Goal: Check status: Check status

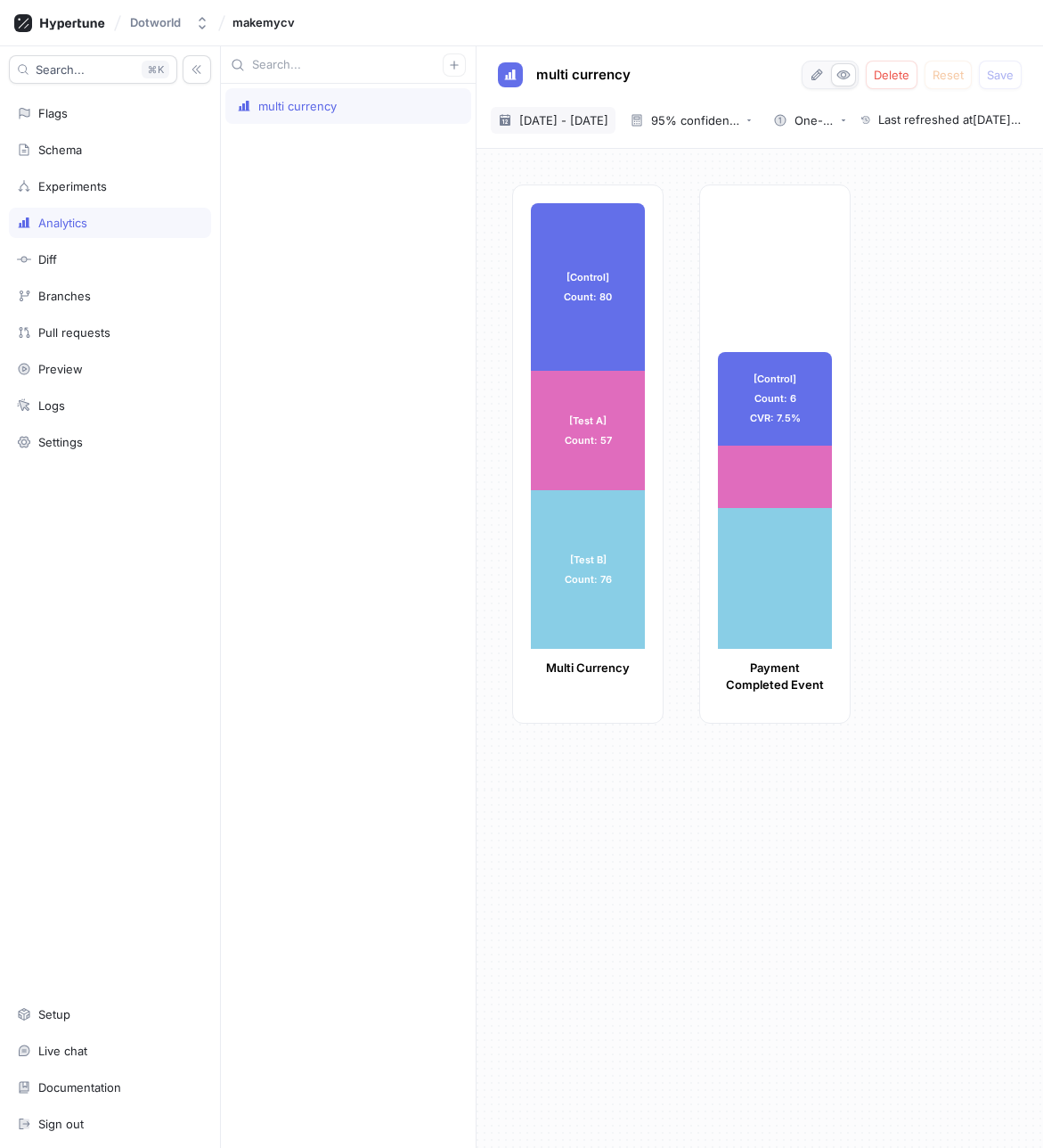
click at [608, 114] on span "[DATE] - [DATE]" at bounding box center [564, 119] width 89 height 18
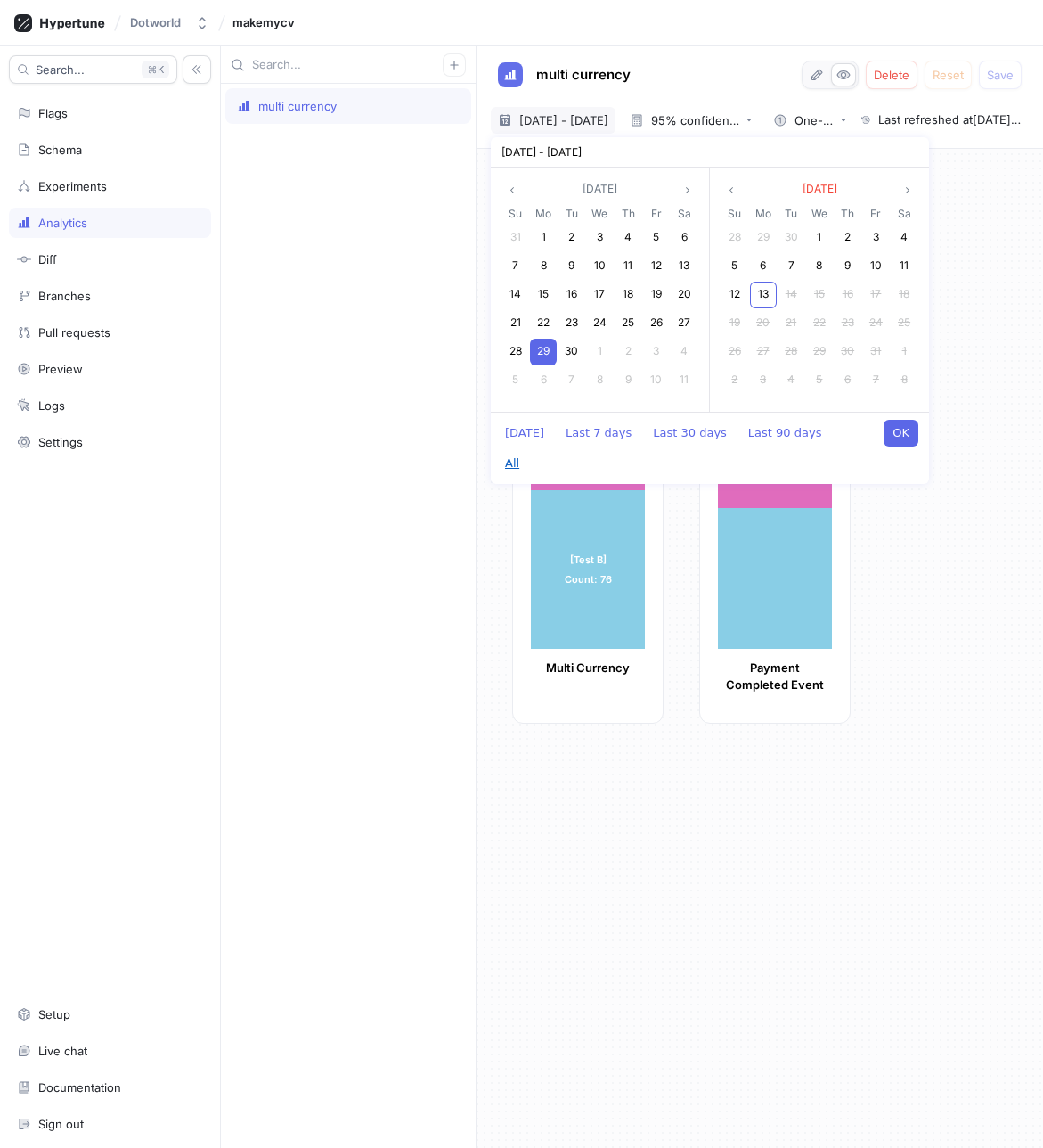
click at [528, 450] on button "All" at bounding box center [512, 463] width 32 height 27
type textarea "x"
type input "[DATE] ~ [DATE]"
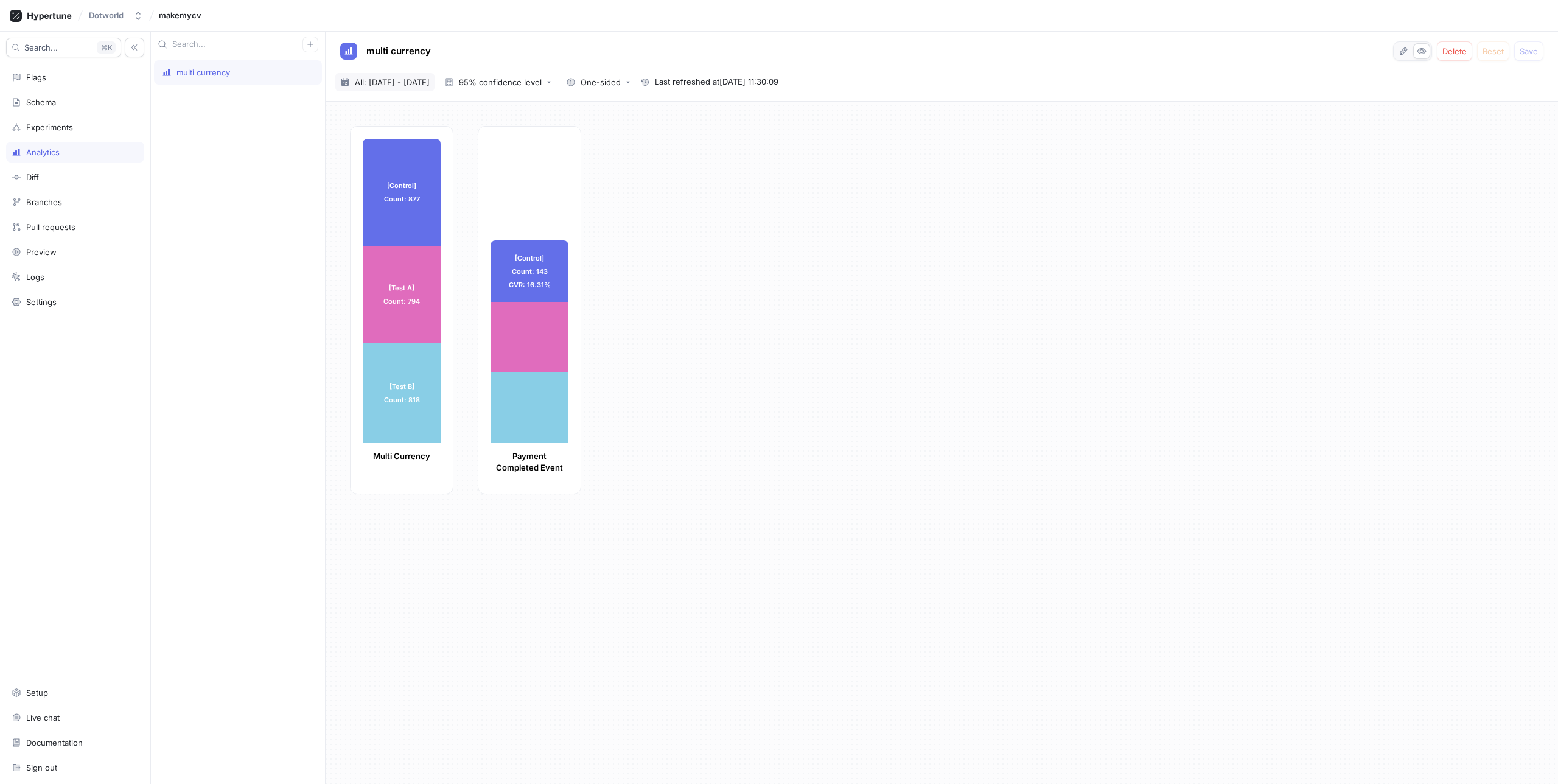
click at [429, 84] on span "All: [DATE] - [DATE]" at bounding box center [392, 82] width 75 height 12
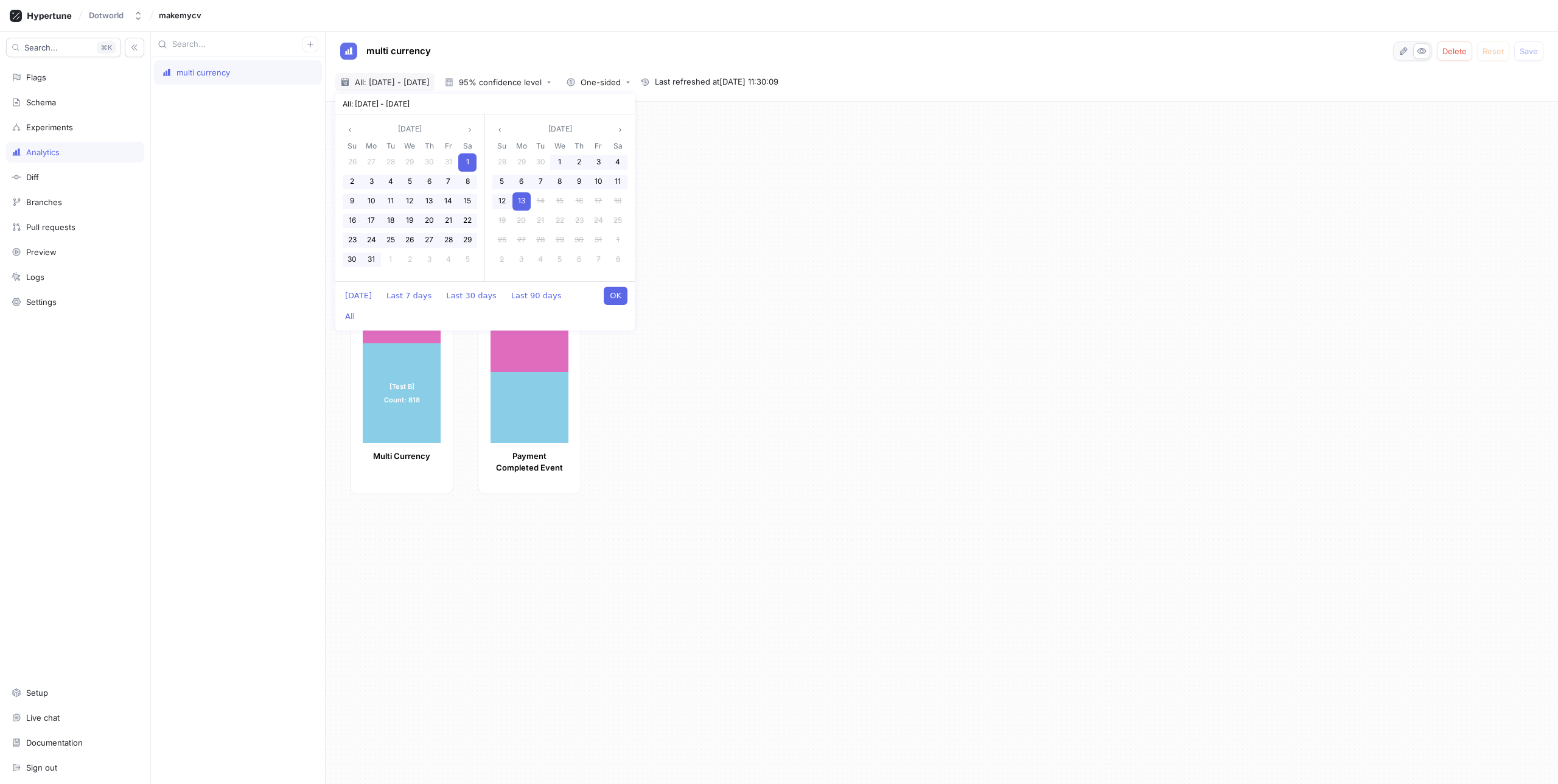
click at [624, 293] on button "OK" at bounding box center [616, 295] width 24 height 18
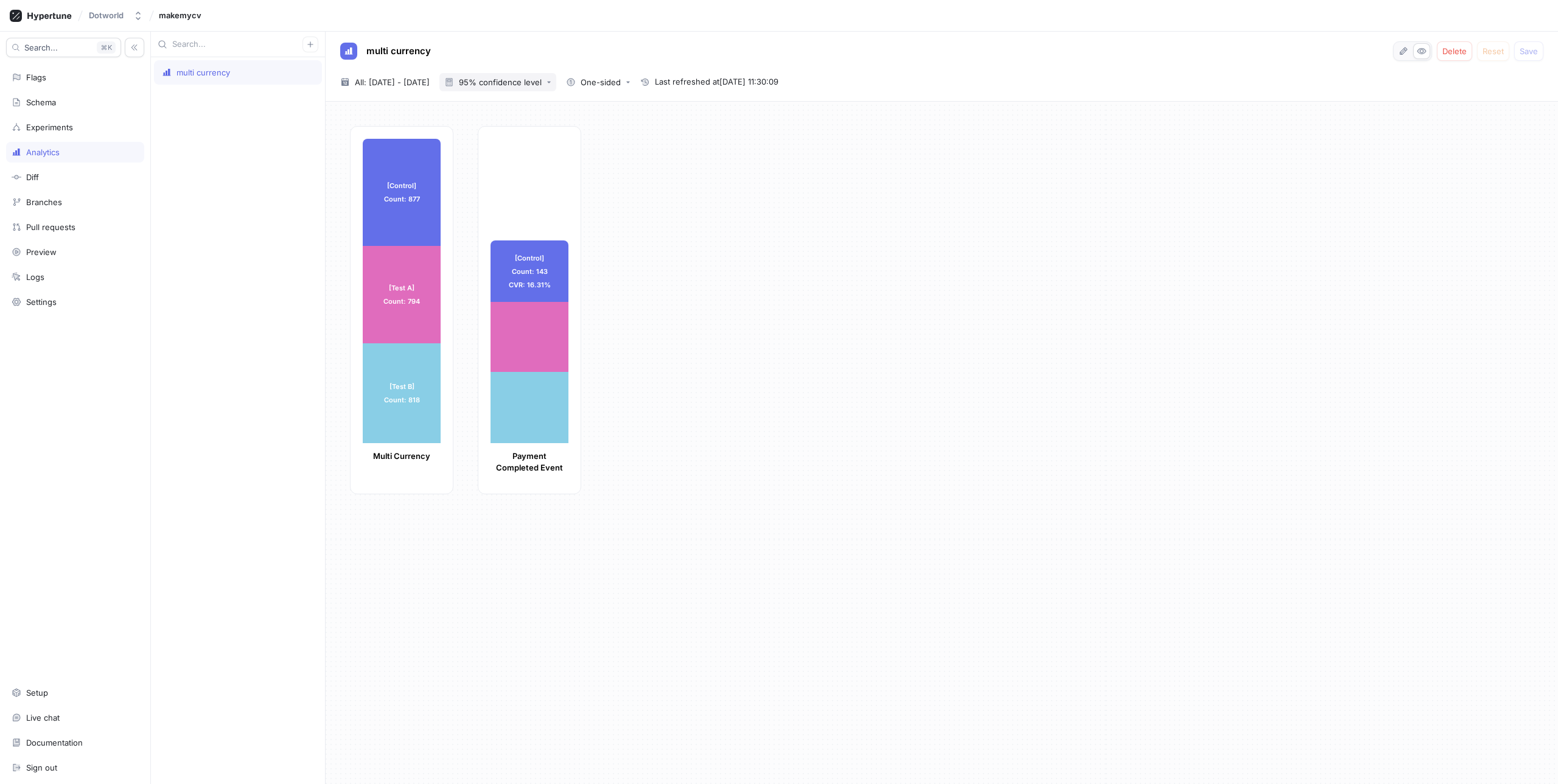
click at [529, 82] on div "95% confidence level" at bounding box center [500, 82] width 83 height 8
click at [532, 104] on span "90% confidence level" at bounding box center [539, 107] width 90 height 10
click at [429, 85] on span "All: [DATE] - [DATE]" at bounding box center [392, 82] width 75 height 12
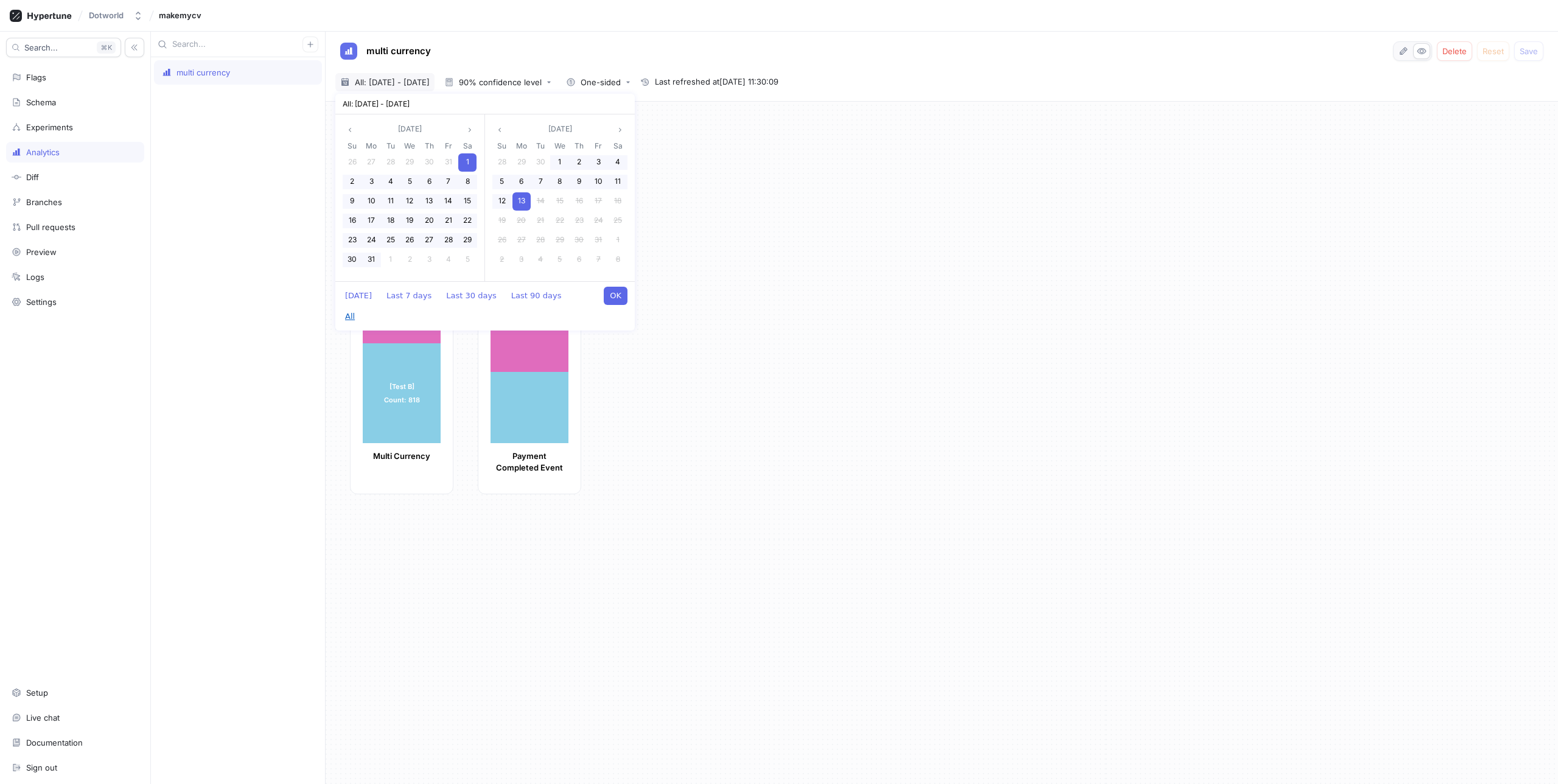
click at [361, 307] on button "All" at bounding box center [350, 316] width 22 height 18
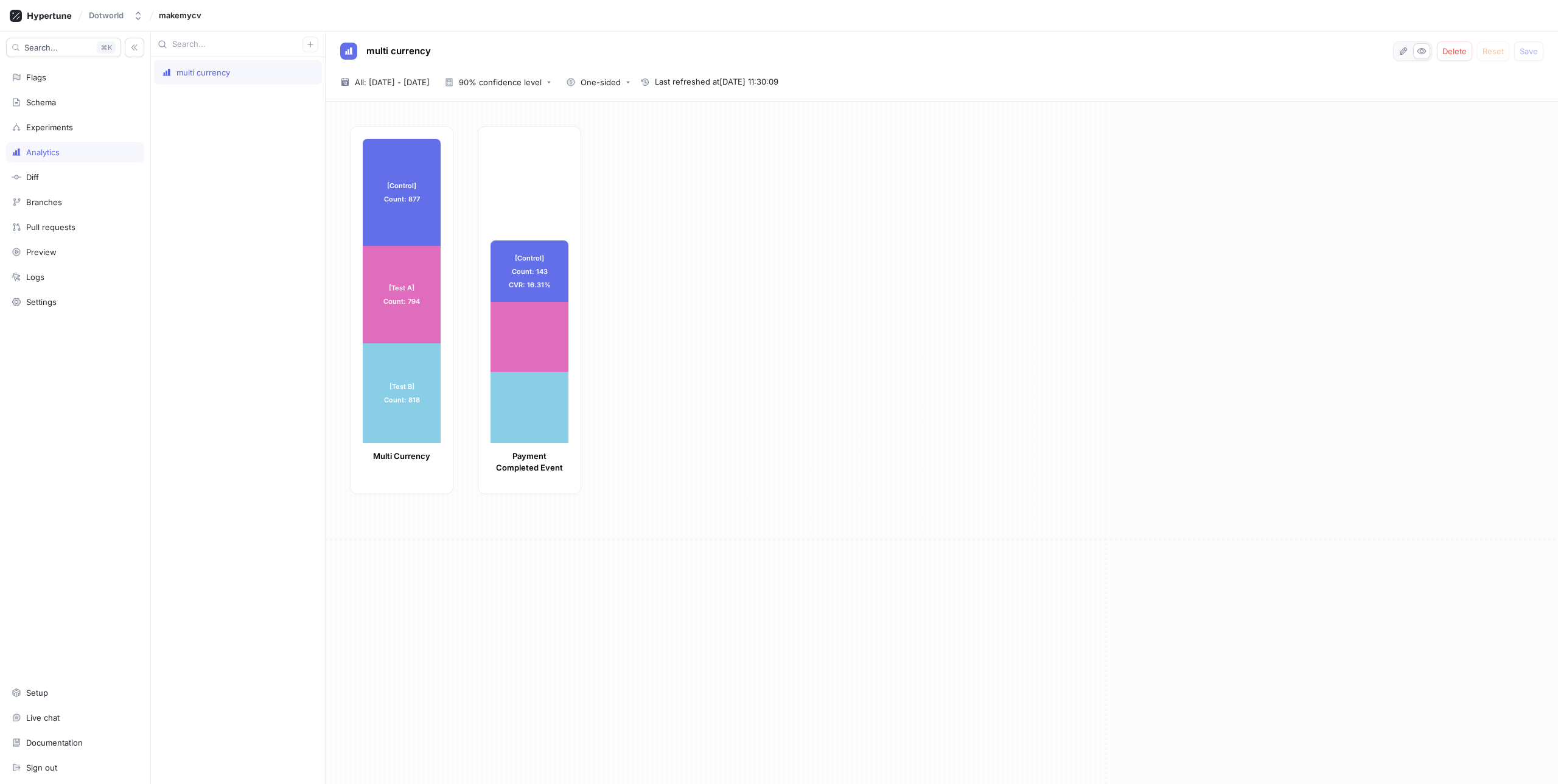
click at [712, 461] on div "[Control] Count: 877 [Control] Count: 877 [Test A] Count: 794 [Test A] Count: 7…" at bounding box center [948, 314] width 1198 height 376
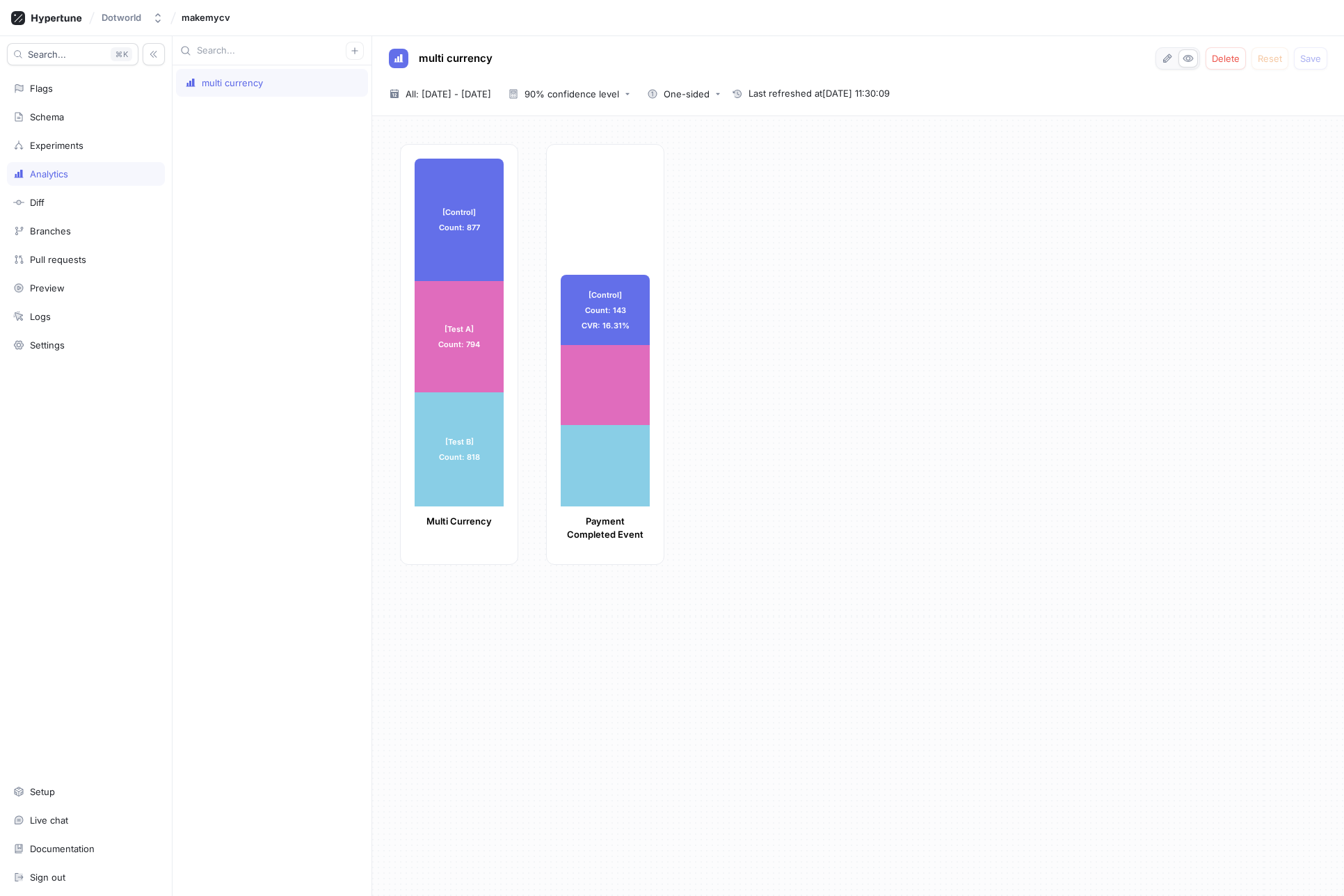
type textarea "x"
click at [497, 92] on div "[DATE] ~ [DATE] All: [DATE] - [DATE]" at bounding box center [440, 93] width 114 height 21
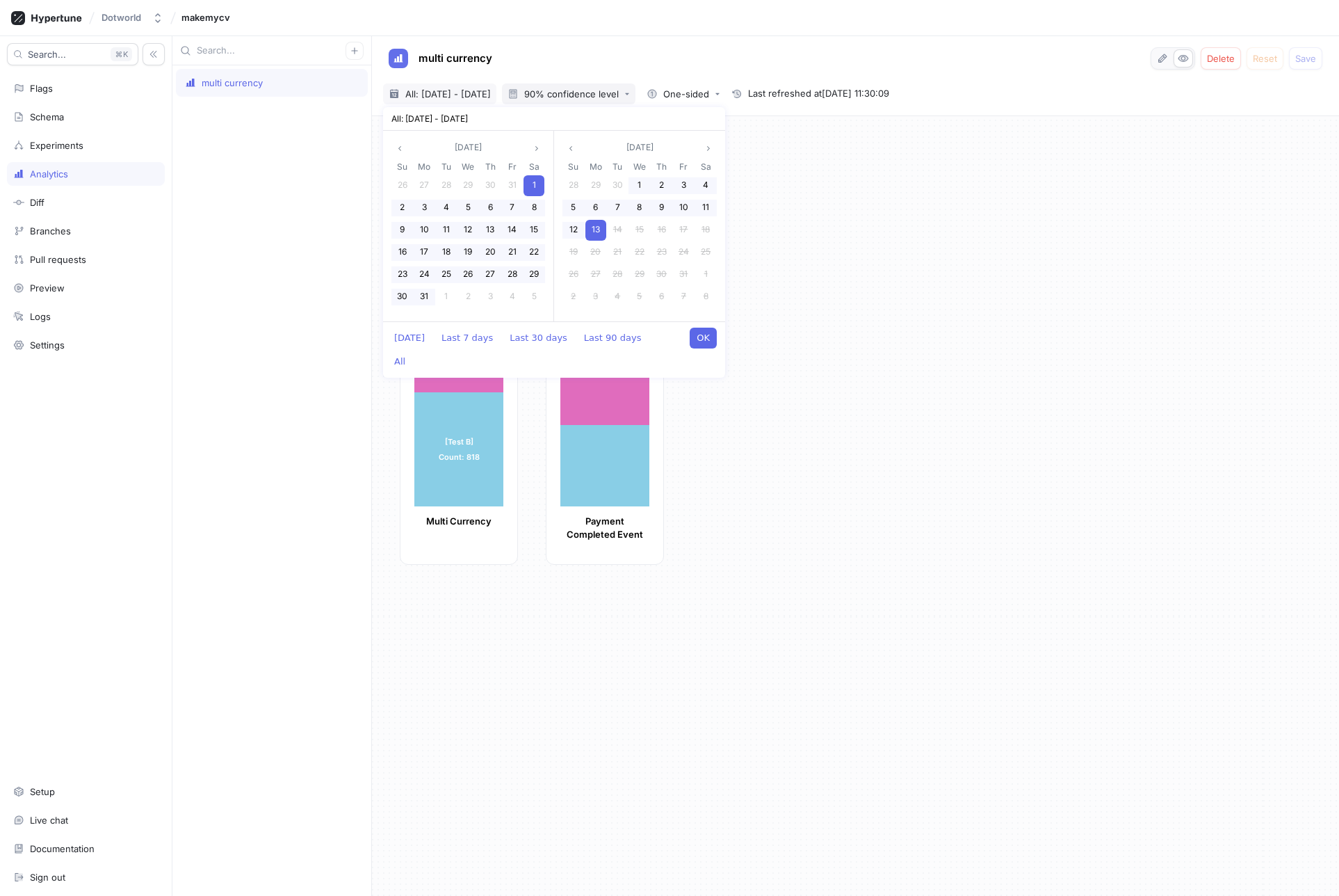
click at [587, 93] on div "90% confidence level" at bounding box center [572, 94] width 95 height 9
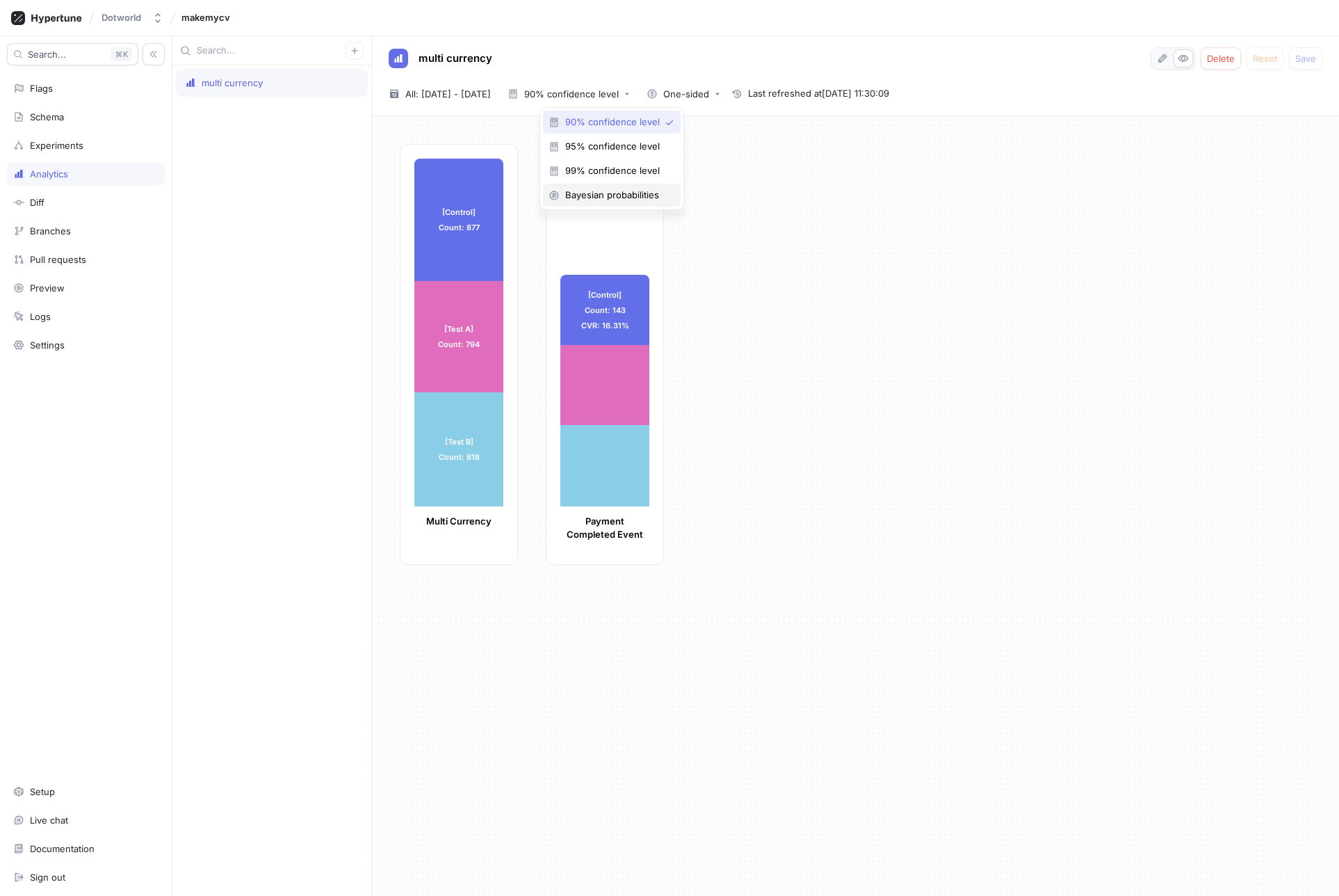
click at [598, 196] on span "Bayesian probabilities" at bounding box center [616, 195] width 103 height 12
click at [491, 98] on span "All: [DATE] - [DATE]" at bounding box center [448, 93] width 85 height 14
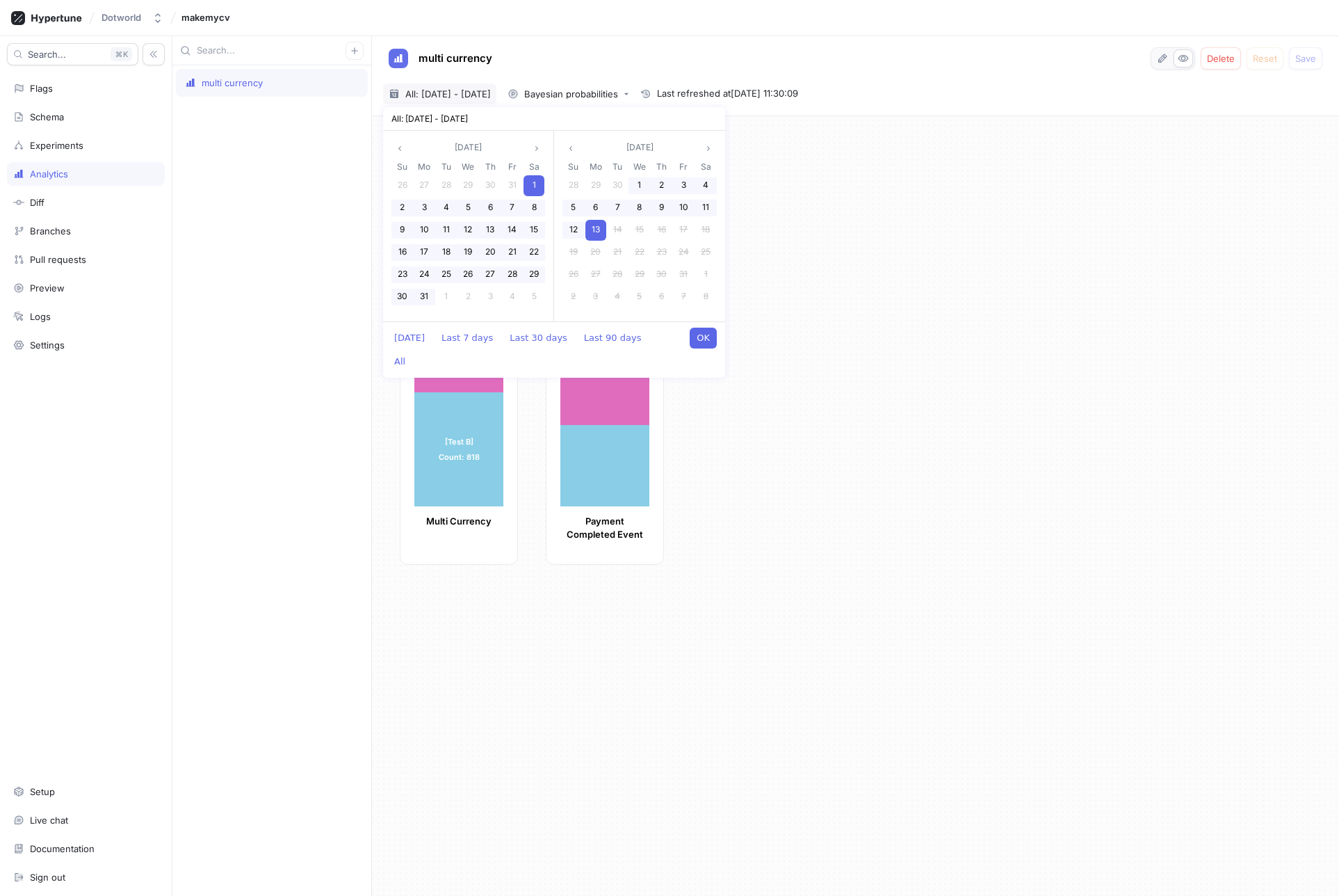
click at [814, 141] on div "[Control] Count: 877 [Control] Count: 877 [Test A] Count: 794 [Test A] Count: 7…" at bounding box center [856, 506] width 968 height 780
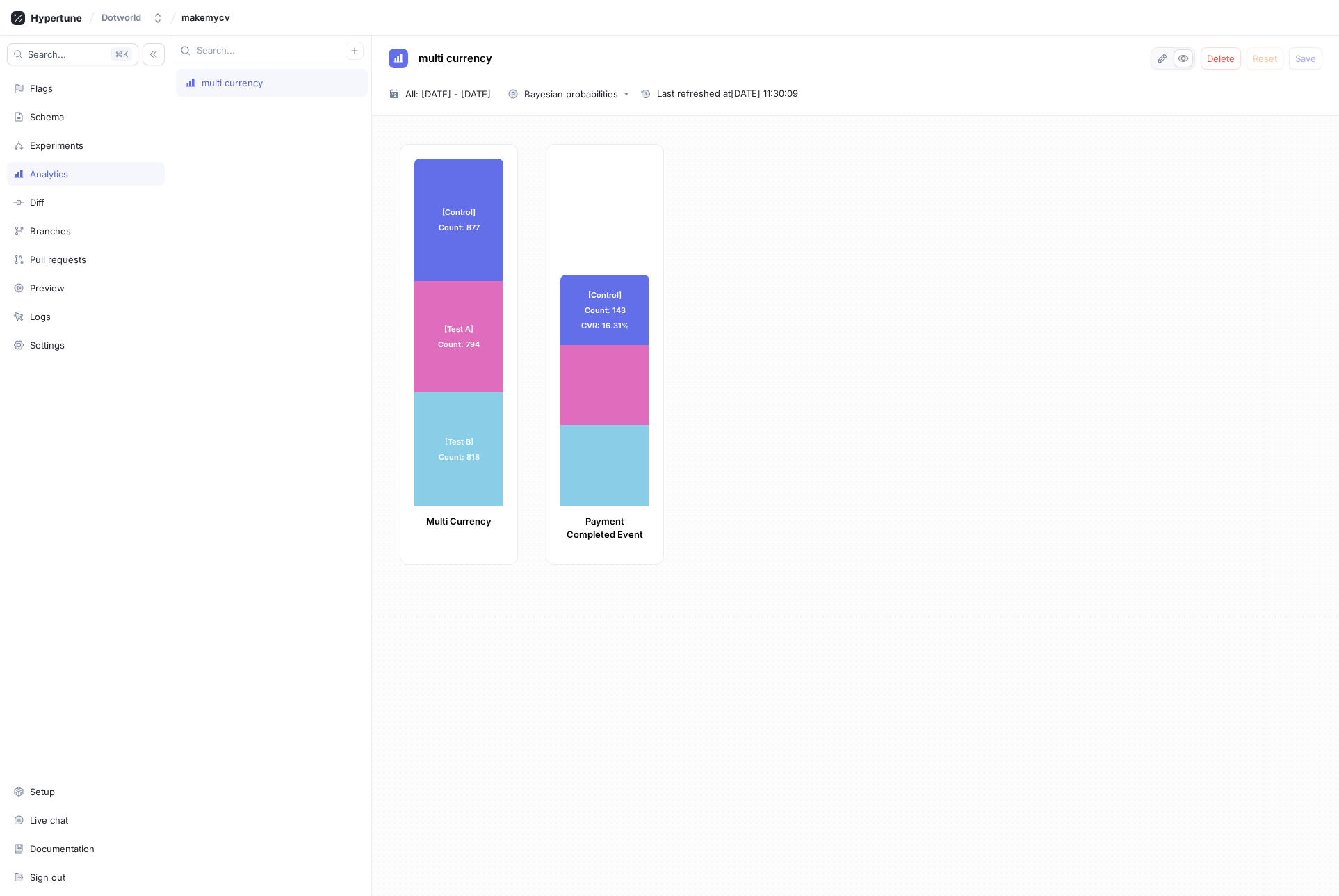
click at [611, 80] on div "multi currency Delete Reset Save 2022-01-01 ~ 2025-10-13 All: 1 Jan 2022 - 13 O…" at bounding box center [856, 76] width 968 height 80
click at [616, 85] on button "Bayesian probabilities" at bounding box center [569, 93] width 133 height 21
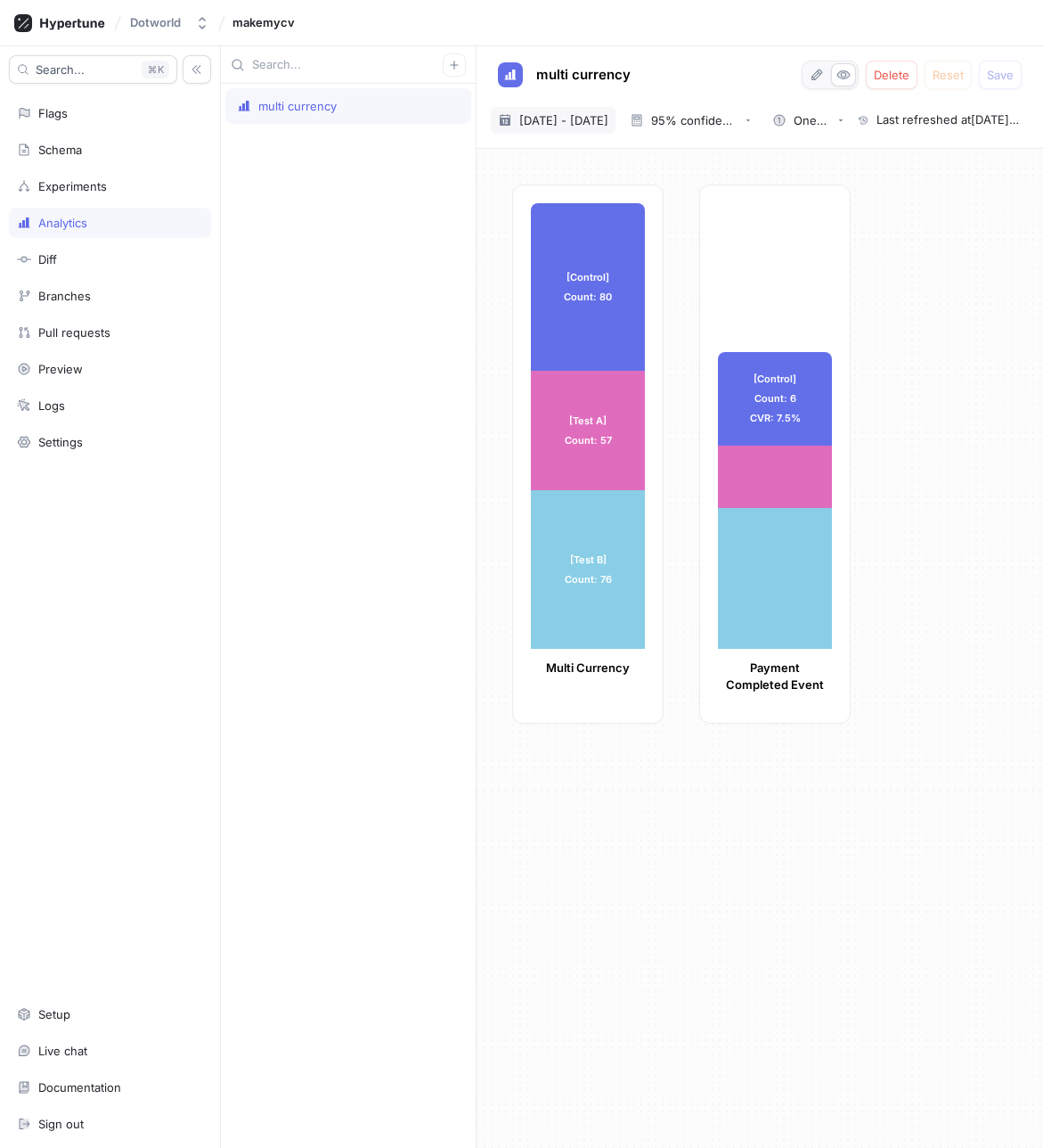
click at [608, 125] on span "[DATE] - [DATE]" at bounding box center [564, 119] width 89 height 18
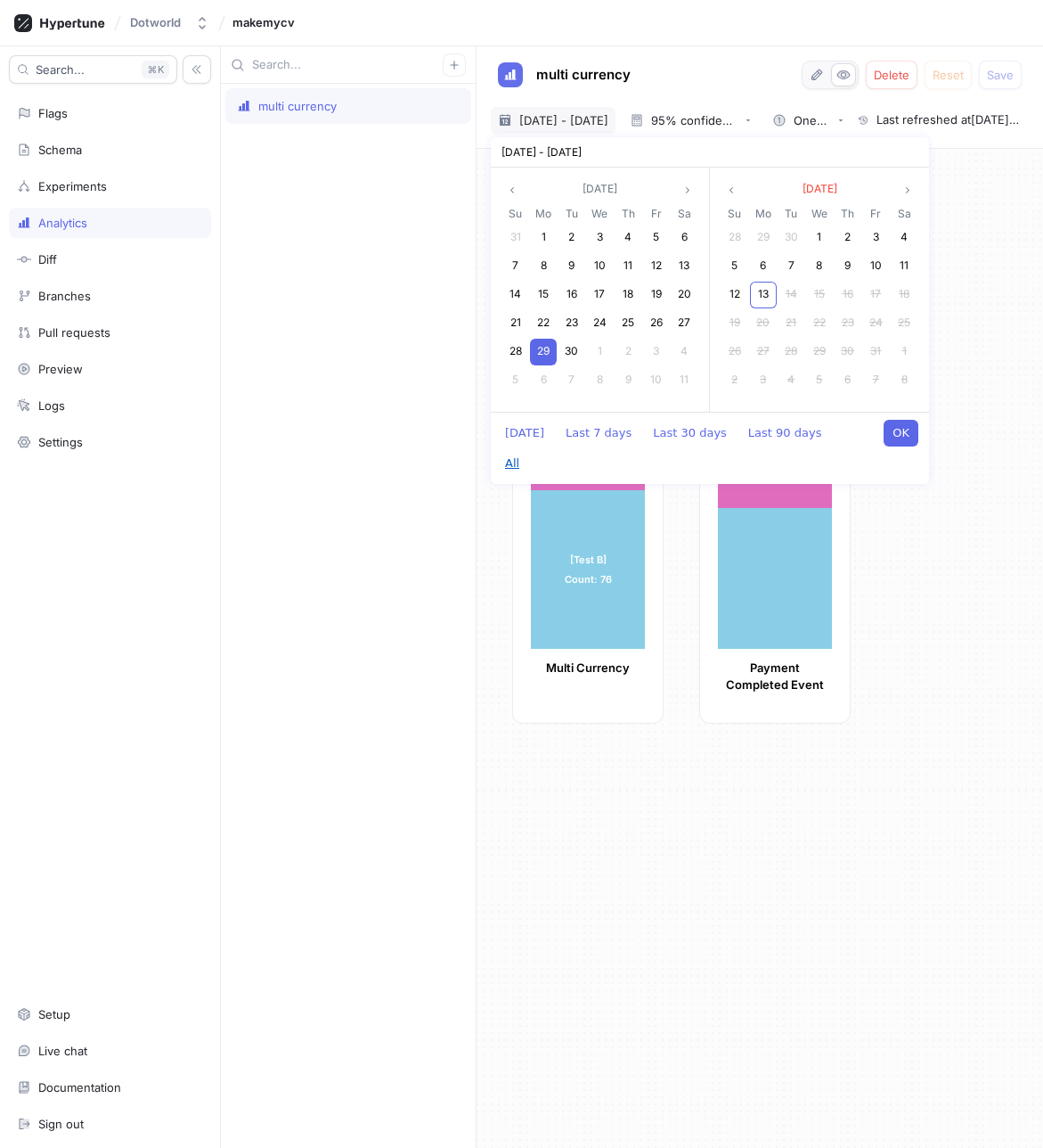
click at [528, 450] on button "All" at bounding box center [512, 463] width 32 height 27
type textarea "x"
type input "[DATE] ~ [DATE]"
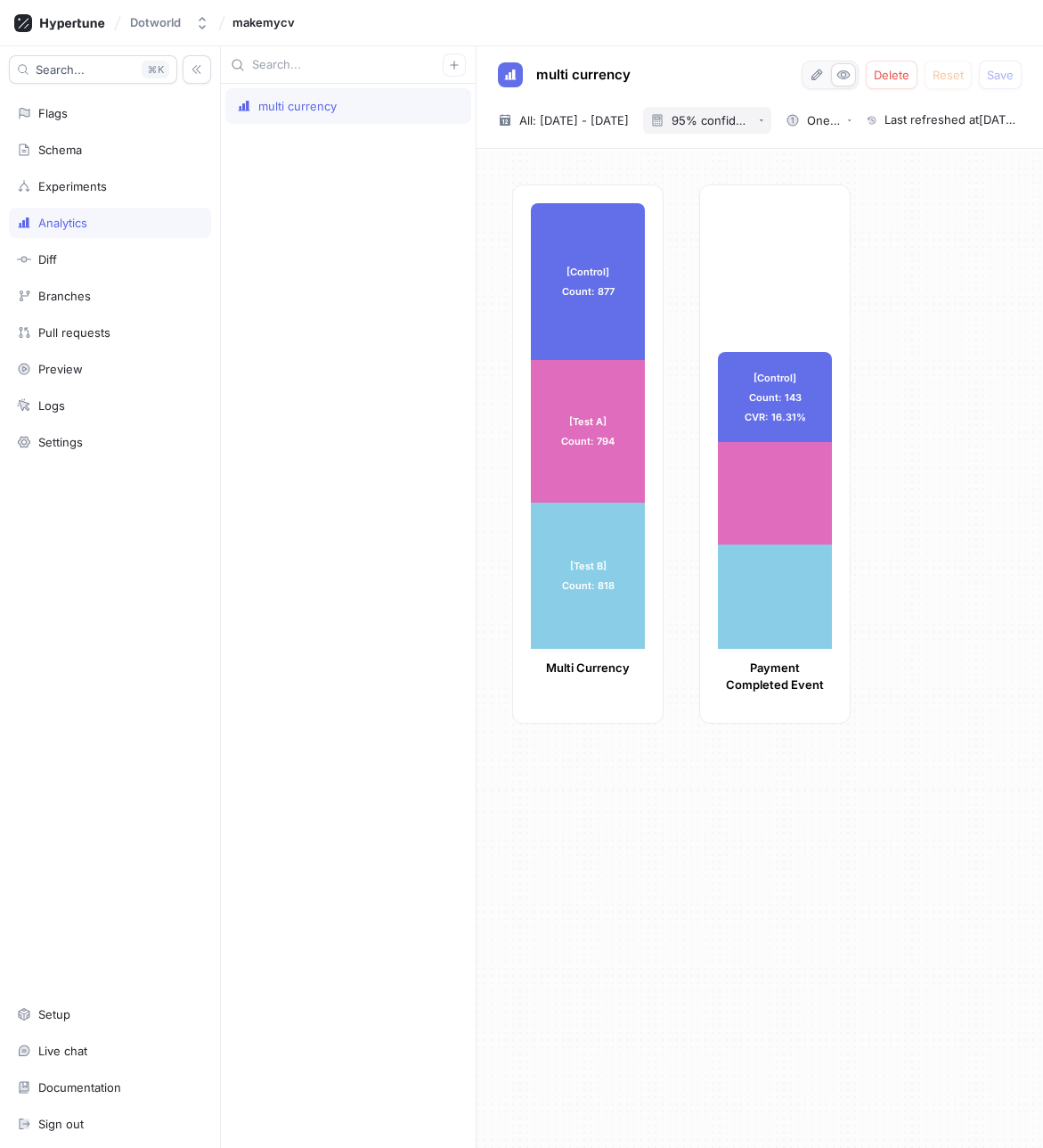
click at [725, 112] on button "95% confidence level" at bounding box center [707, 119] width 129 height 27
drag, startPoint x: 741, startPoint y: 146, endPoint x: 745, endPoint y: 214, distance: 68.1
click at [745, 214] on div "90% confidence level 95% confidence level 99% confidence level Bayesian probabi…" at bounding box center [784, 203] width 177 height 123
click at [745, 214] on span "99% confidence level" at bounding box center [789, 218] width 131 height 15
click at [726, 113] on div "99% confidence level" at bounding box center [702, 119] width 102 height 14
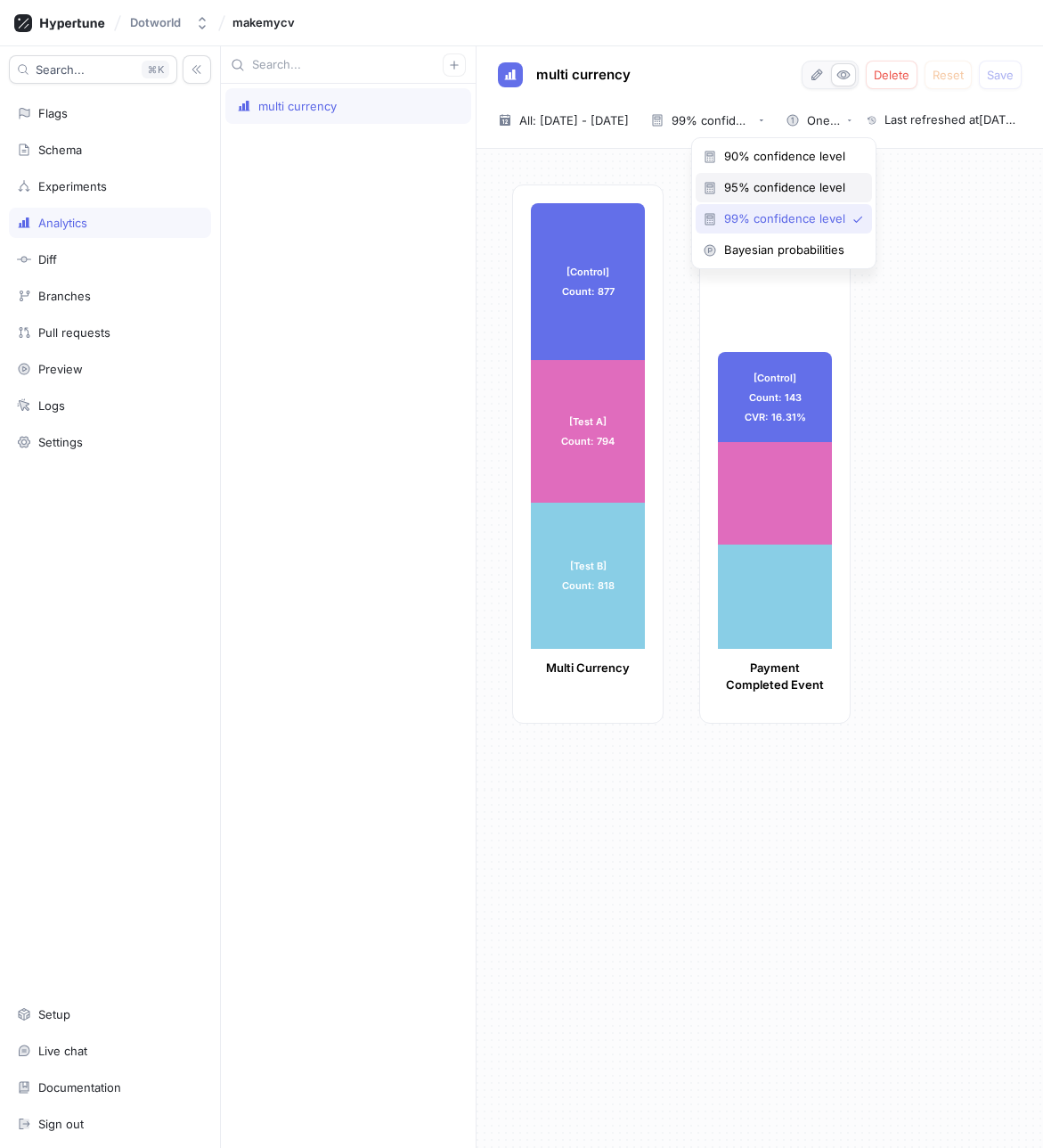
click at [758, 192] on span "95% confidence level" at bounding box center [789, 187] width 131 height 15
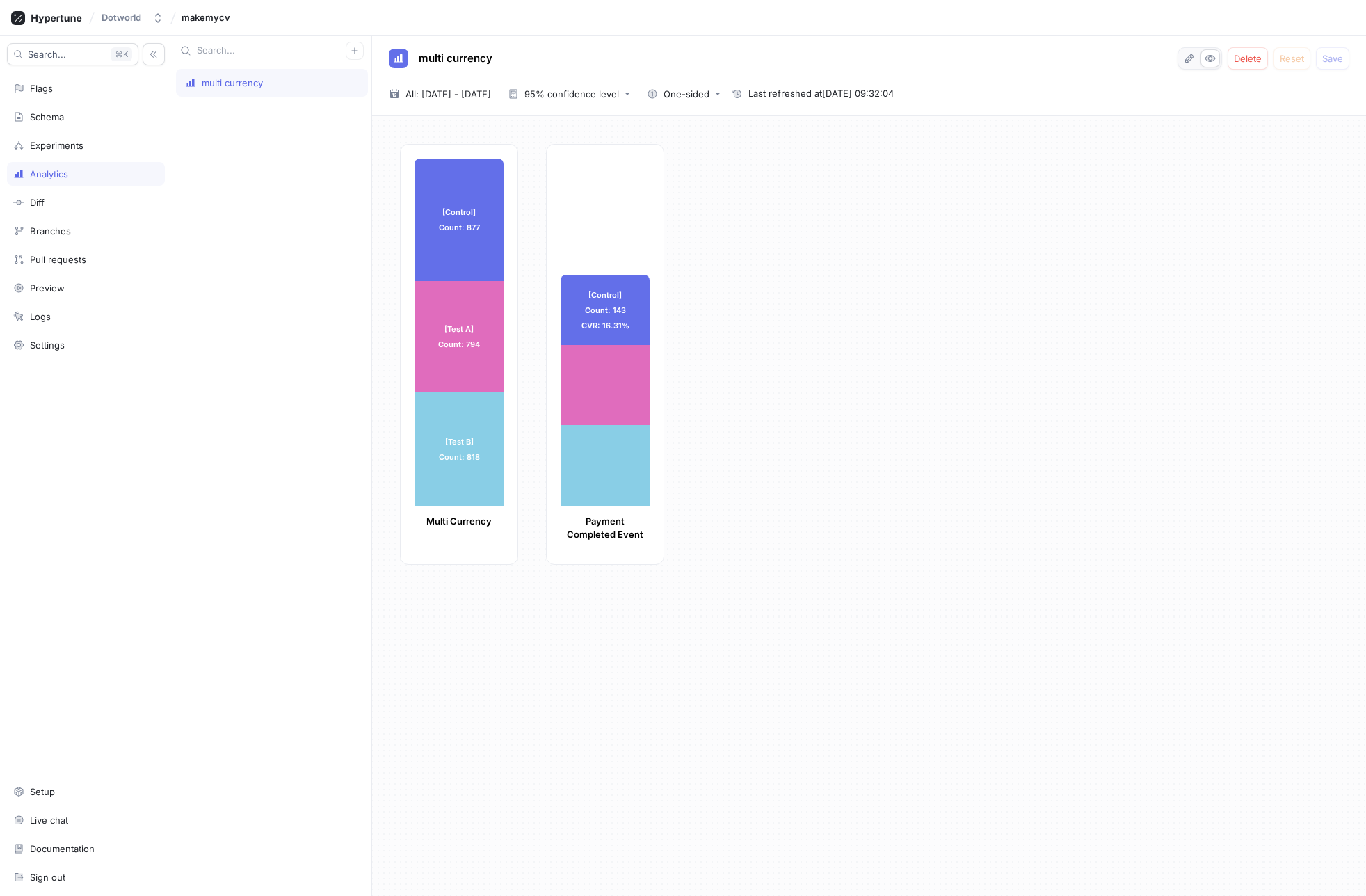
click at [814, 246] on div "[Control] Count: 877 [Control] Count: 877 [Test A] Count: 794 [Test A] Count: 7…" at bounding box center [877, 358] width 955 height 429
click at [455, 94] on span "All: [DATE] - [DATE]" at bounding box center [448, 93] width 85 height 14
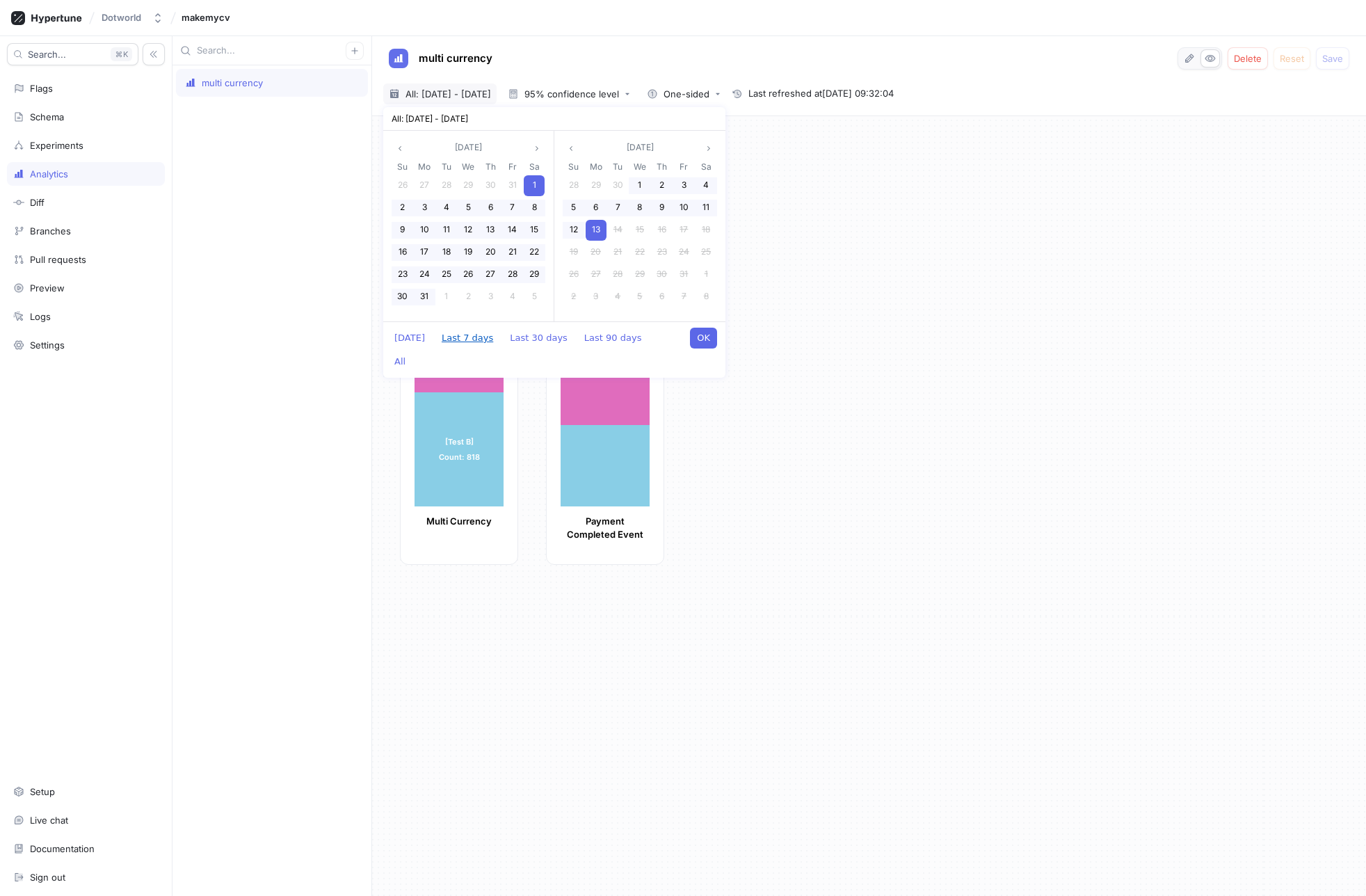
click at [470, 342] on button "Last 7 days" at bounding box center [467, 337] width 65 height 21
type textarea "x"
type input "[DATE] ~ [DATE]"
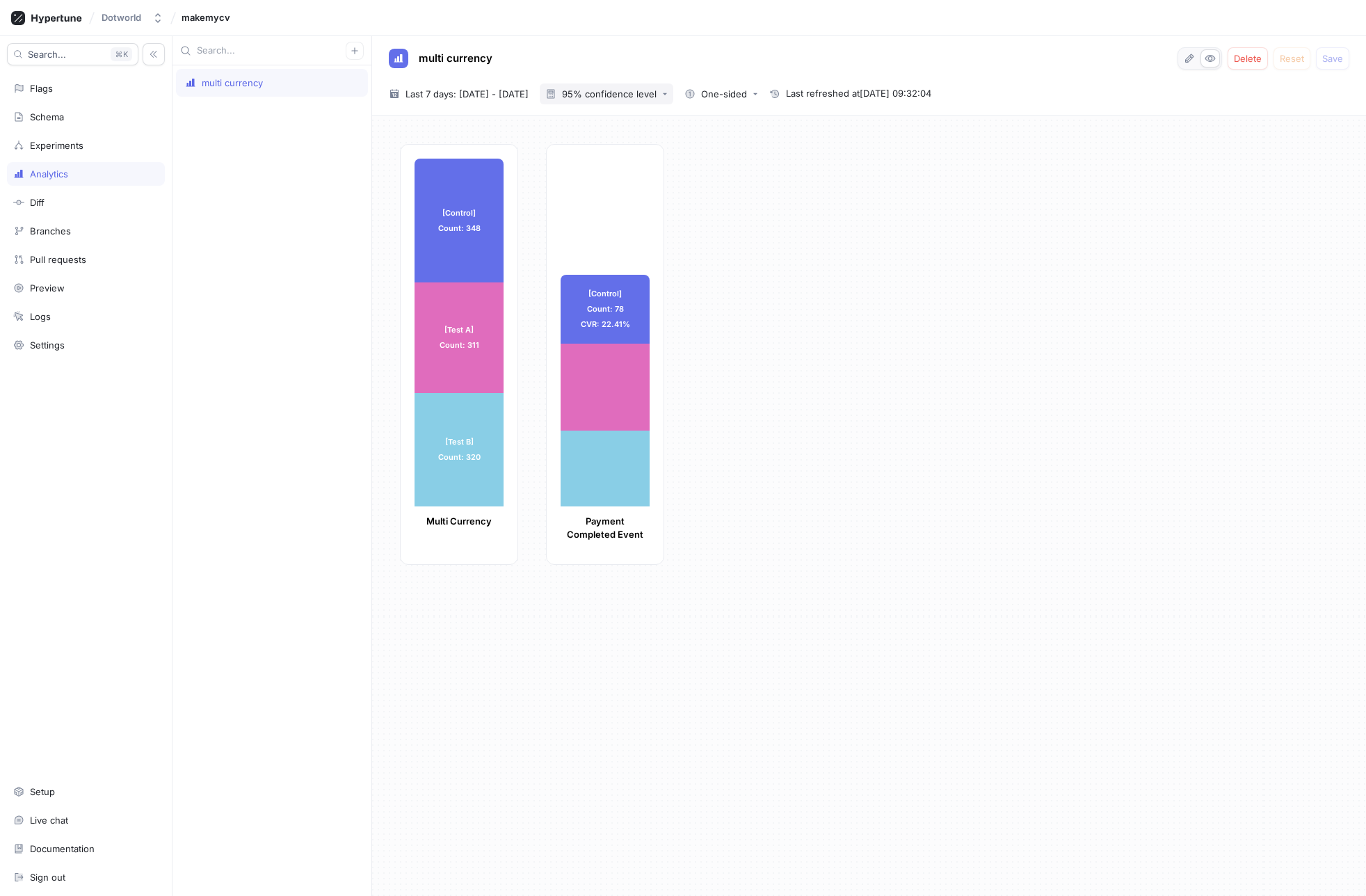
click at [653, 92] on div "95% confidence level" at bounding box center [609, 94] width 95 height 9
click at [646, 116] on span "90% confidence level" at bounding box center [656, 122] width 103 height 12
